Goal: Transaction & Acquisition: Subscribe to service/newsletter

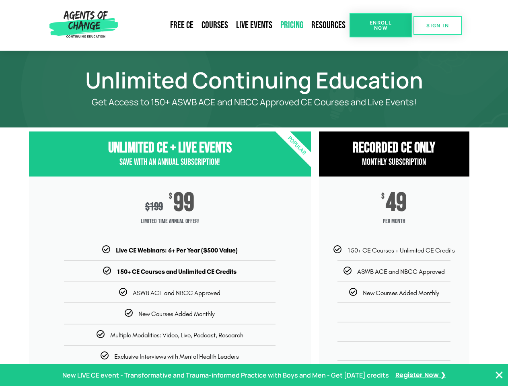
click at [254, 193] on div "$ 199 $ 99 Limited Time Annual Offer!" at bounding box center [170, 211] width 282 height 69
click at [329, 25] on link "Resources" at bounding box center [328, 25] width 42 height 19
click at [381, 25] on span "Enroll Now" at bounding box center [381, 25] width 37 height 10
click at [438, 25] on span "SIGN IN" at bounding box center [438, 25] width 23 height 5
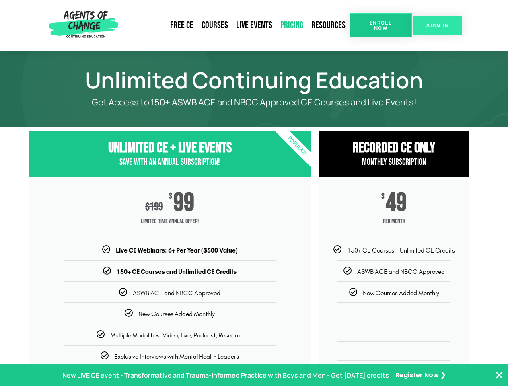
click at [438, 25] on span "SIGN IN" at bounding box center [438, 25] width 23 height 5
click at [254, 375] on p "New LIVE CE event - Transformative and Trauma-informed Practice with Boys and M…" at bounding box center [225, 376] width 327 height 12
click at [499, 375] on icon "Close Banner" at bounding box center [500, 376] width 10 height 10
